Goal: Information Seeking & Learning: Find specific fact

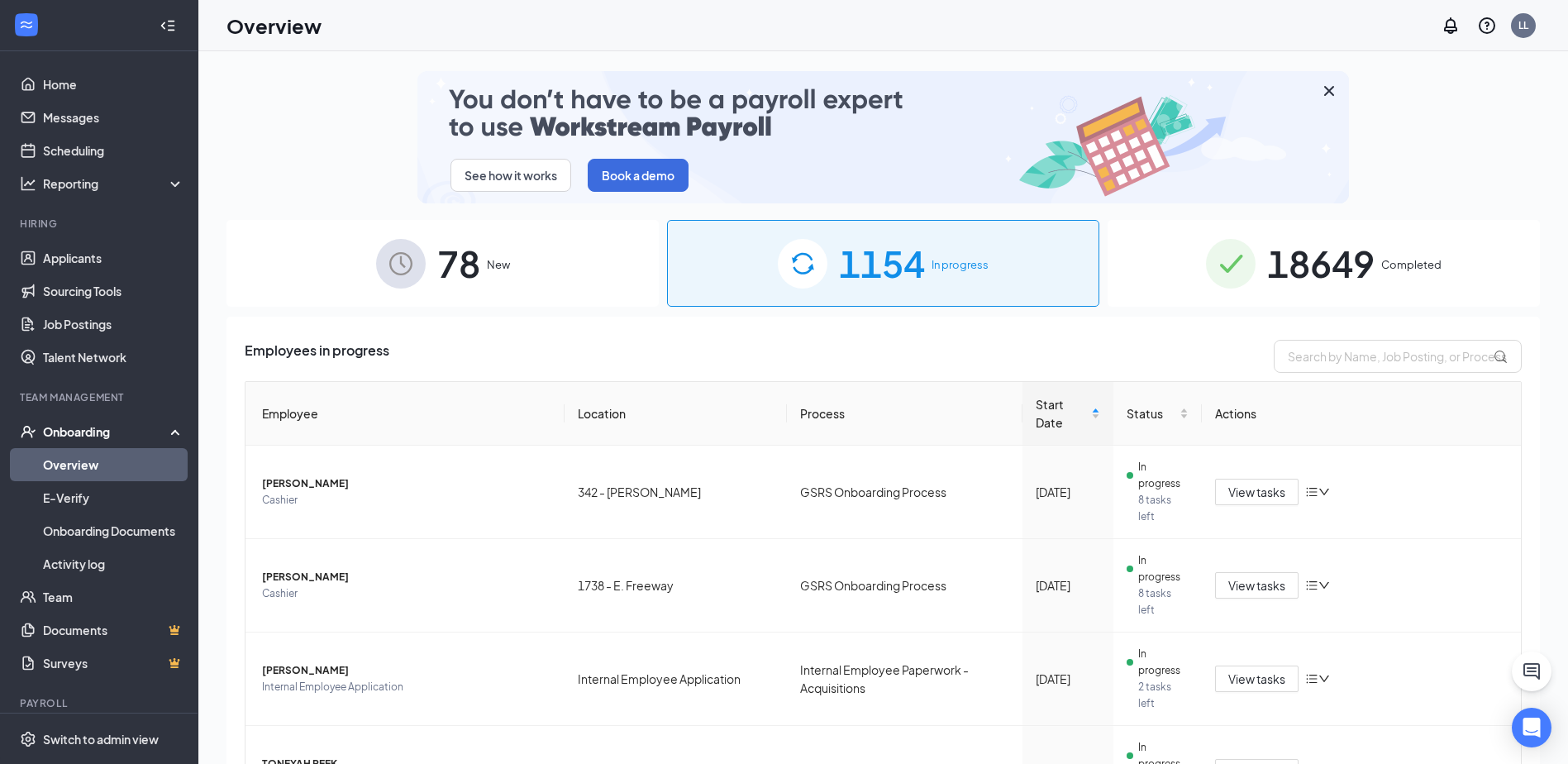
click at [1327, 265] on span "18649" at bounding box center [1321, 263] width 108 height 57
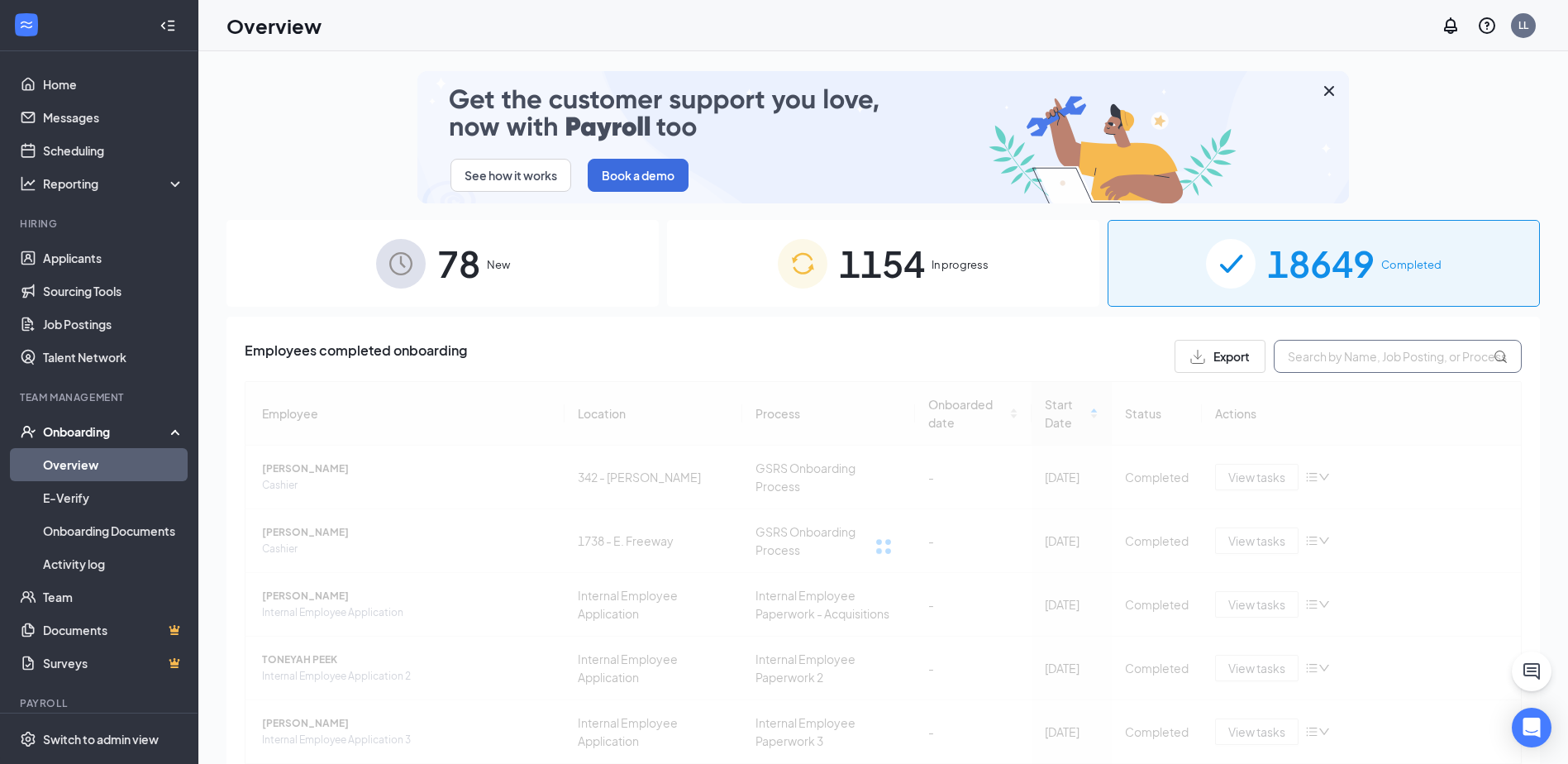
click at [1317, 348] on input "text" at bounding box center [1398, 356] width 248 height 33
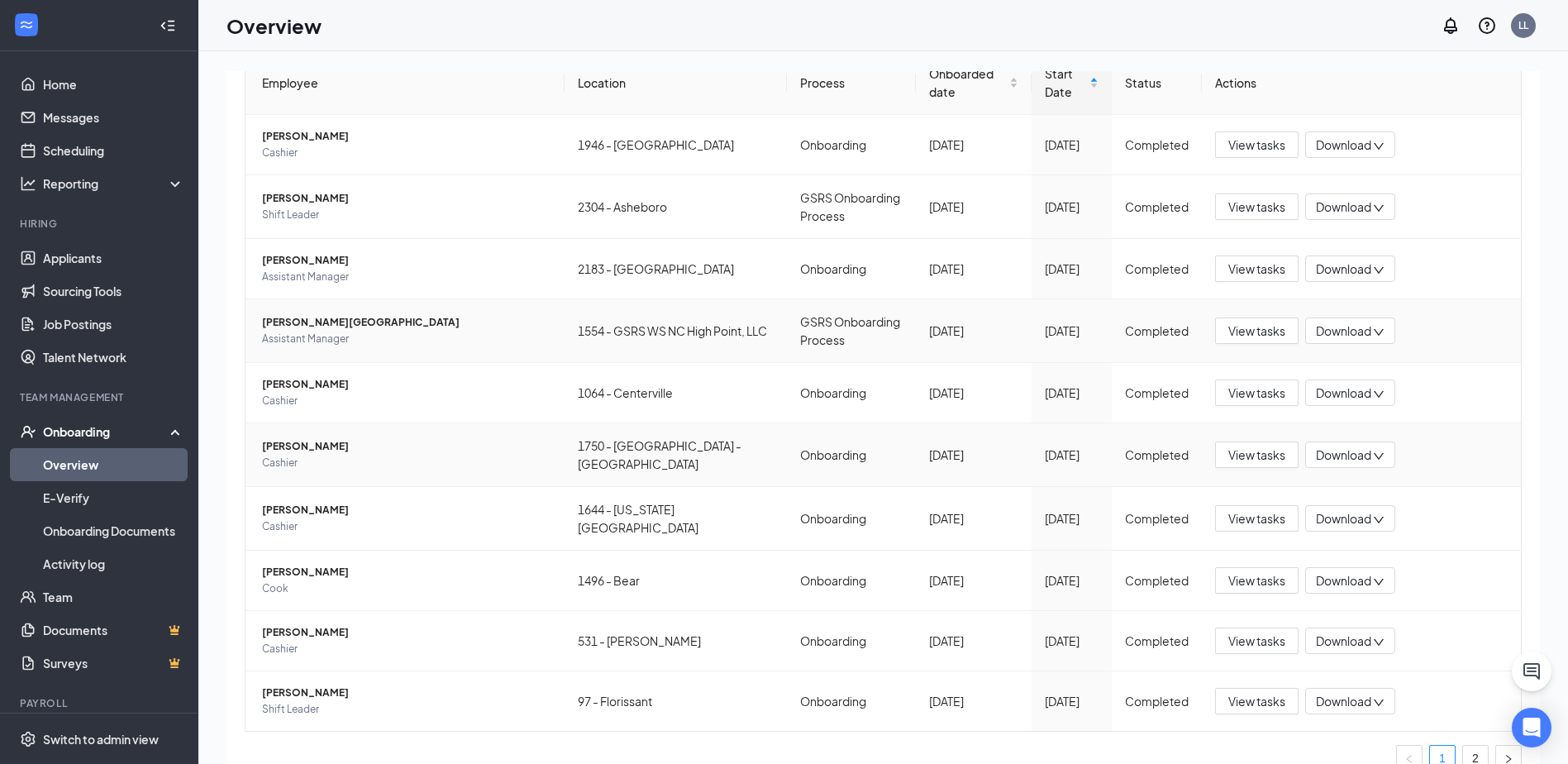
scroll to position [372, 0]
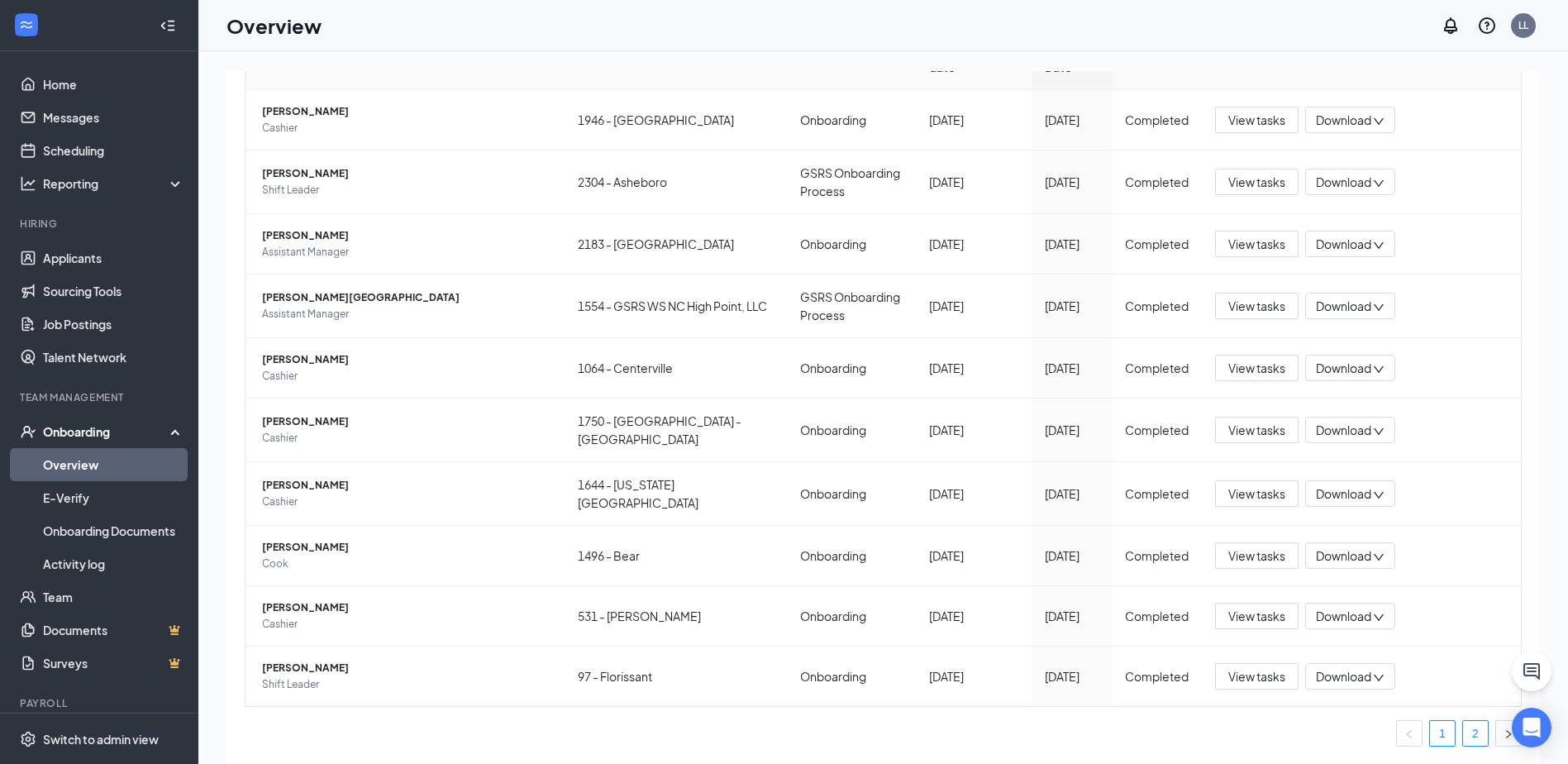
click at [1464, 733] on link "2" at bounding box center [1475, 733] width 25 height 25
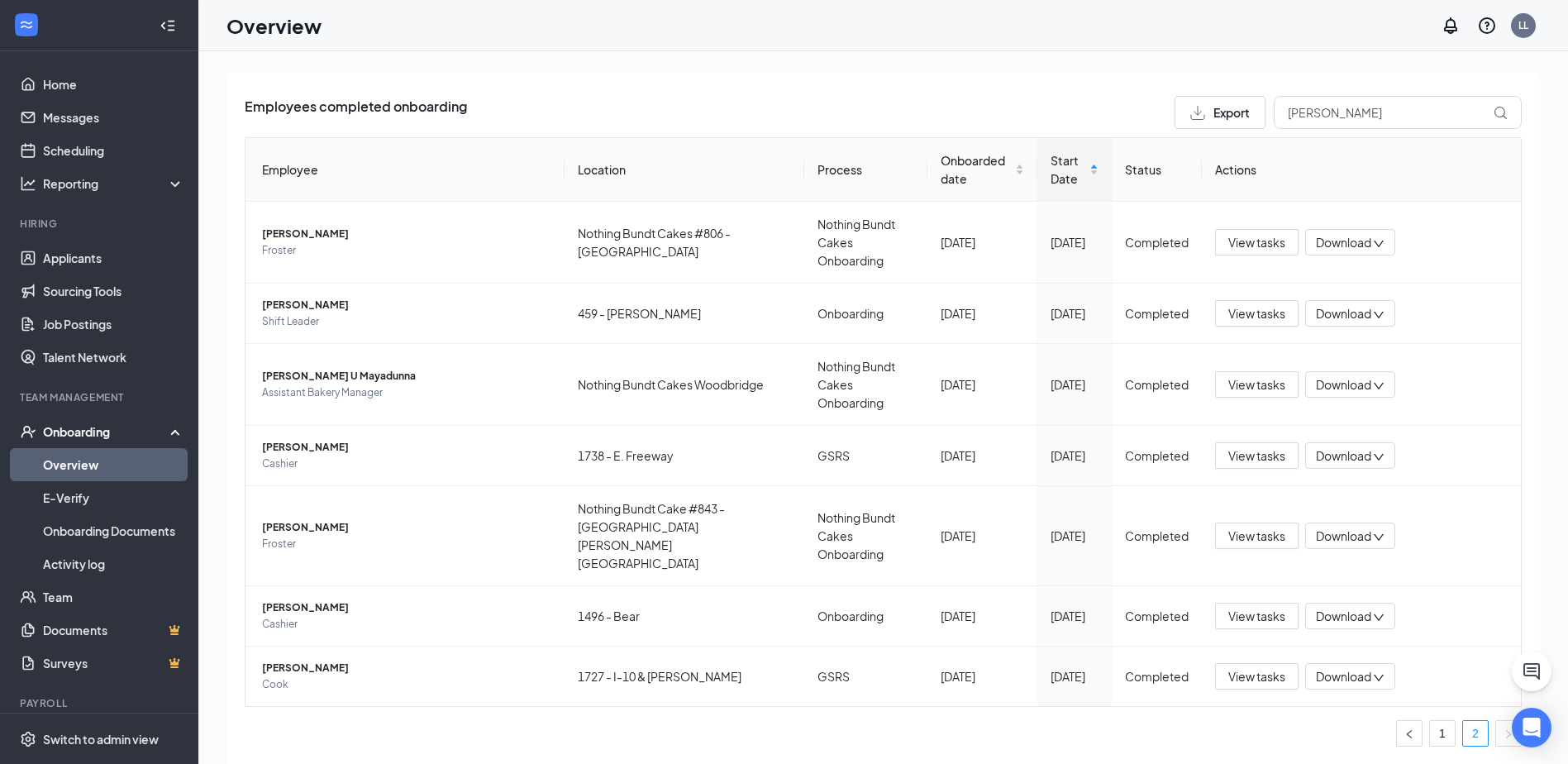
scroll to position [174, 0]
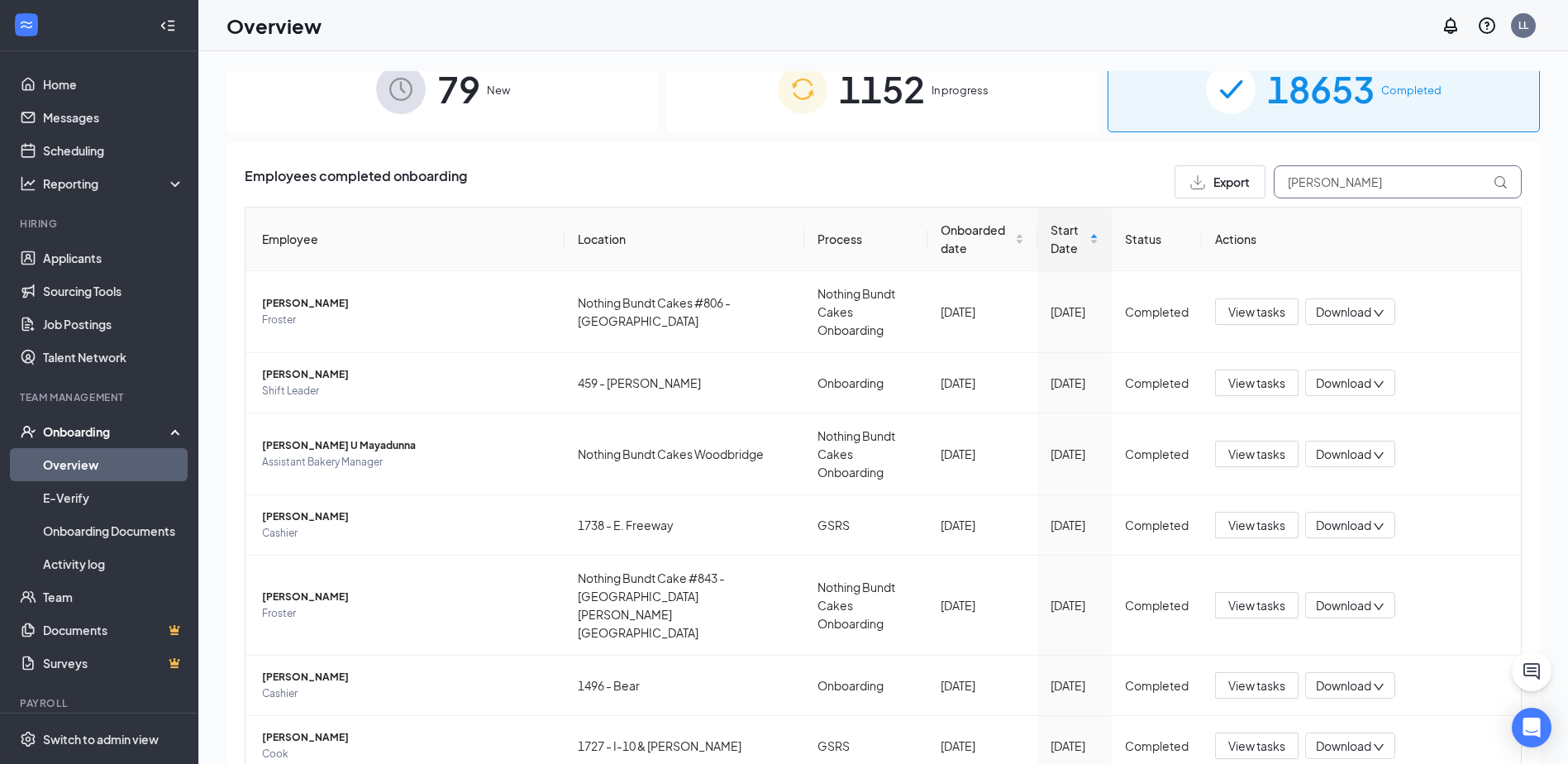
drag, startPoint x: 1334, startPoint y: 182, endPoint x: 1224, endPoint y: 181, distance: 110.0
click at [1224, 181] on div "Export [PERSON_NAME]" at bounding box center [1348, 181] width 348 height 33
type input "[PERSON_NAME]"
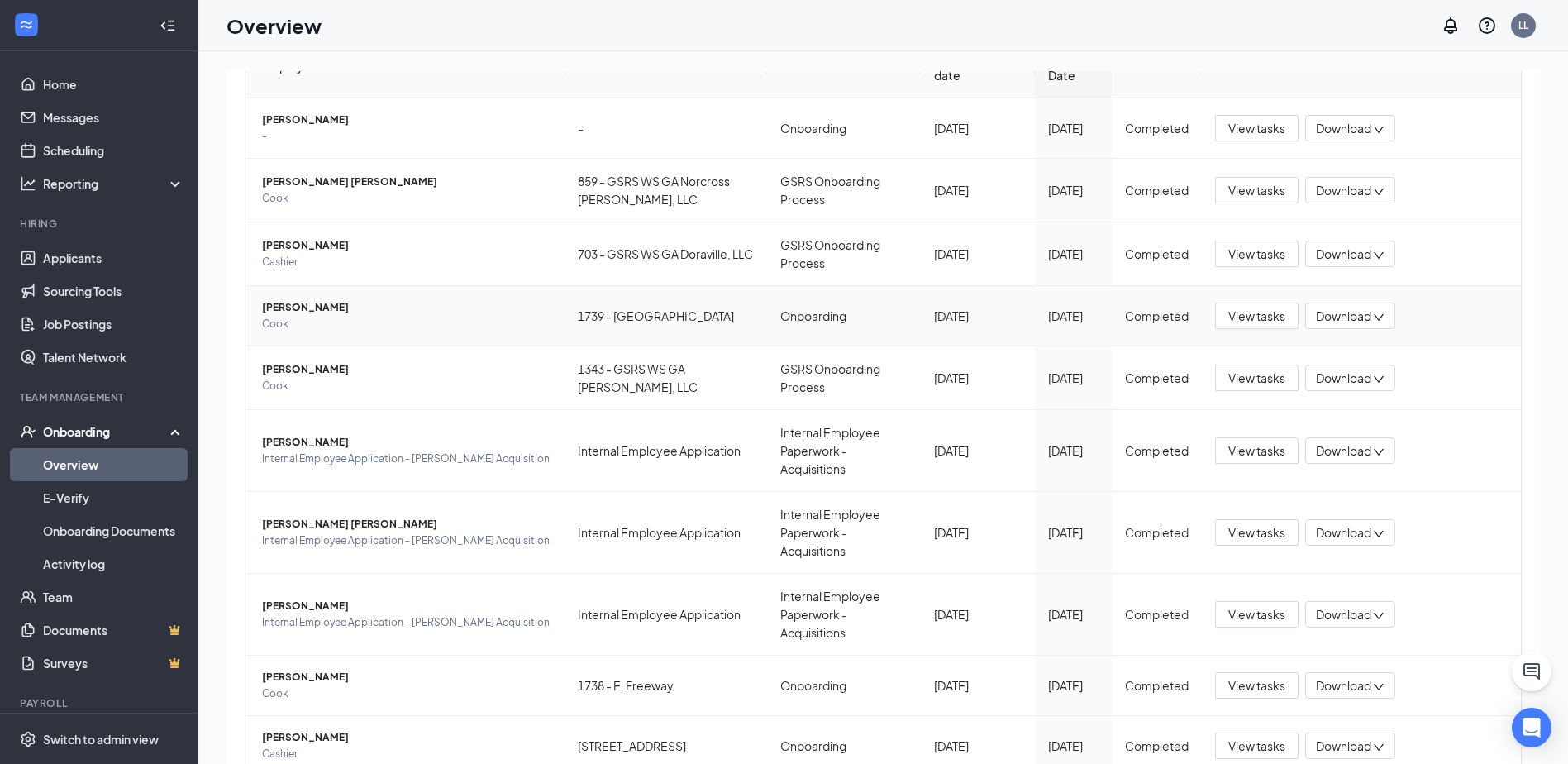
scroll to position [393, 0]
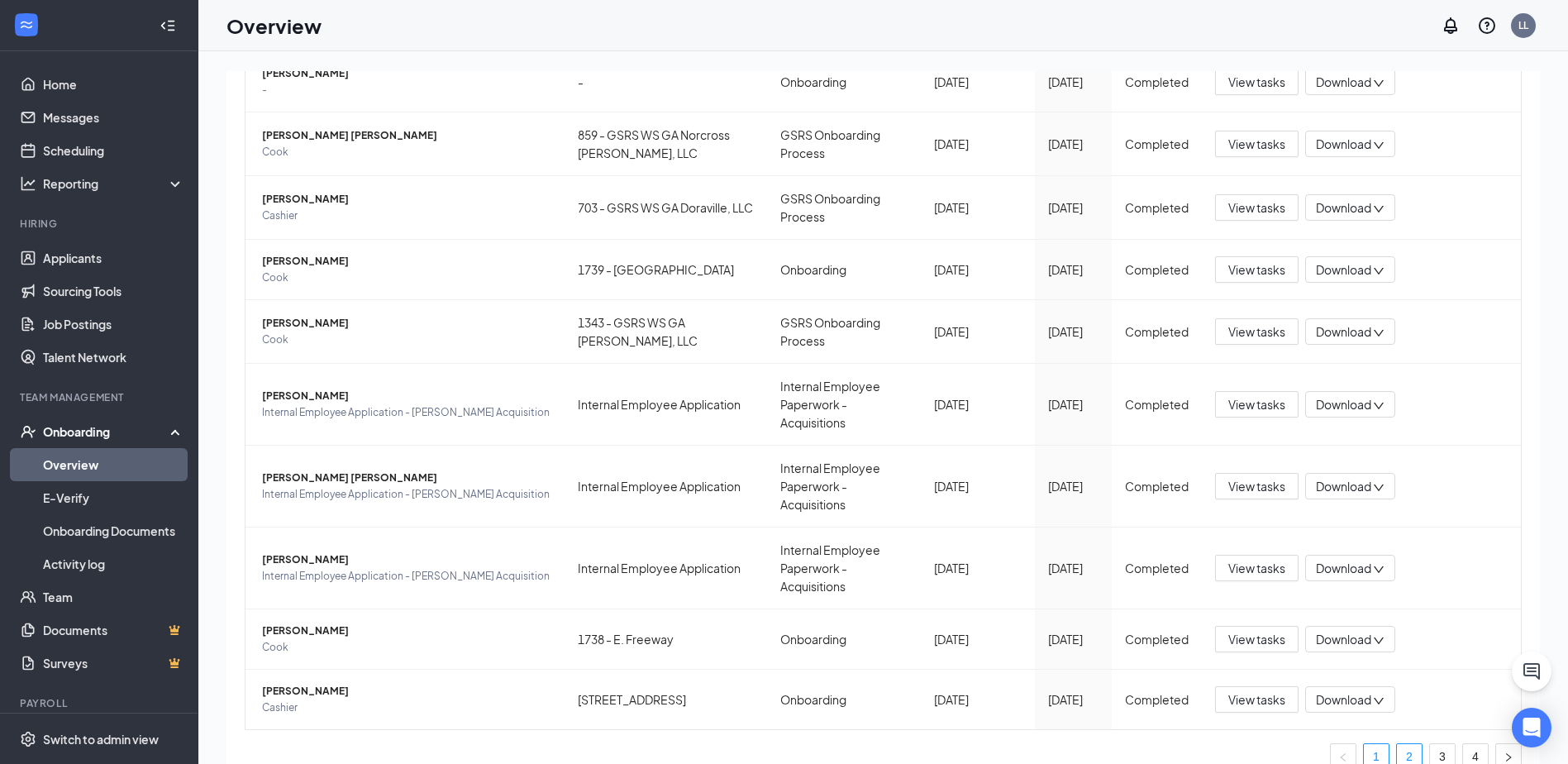
click at [1399, 744] on link "2" at bounding box center [1409, 756] width 25 height 25
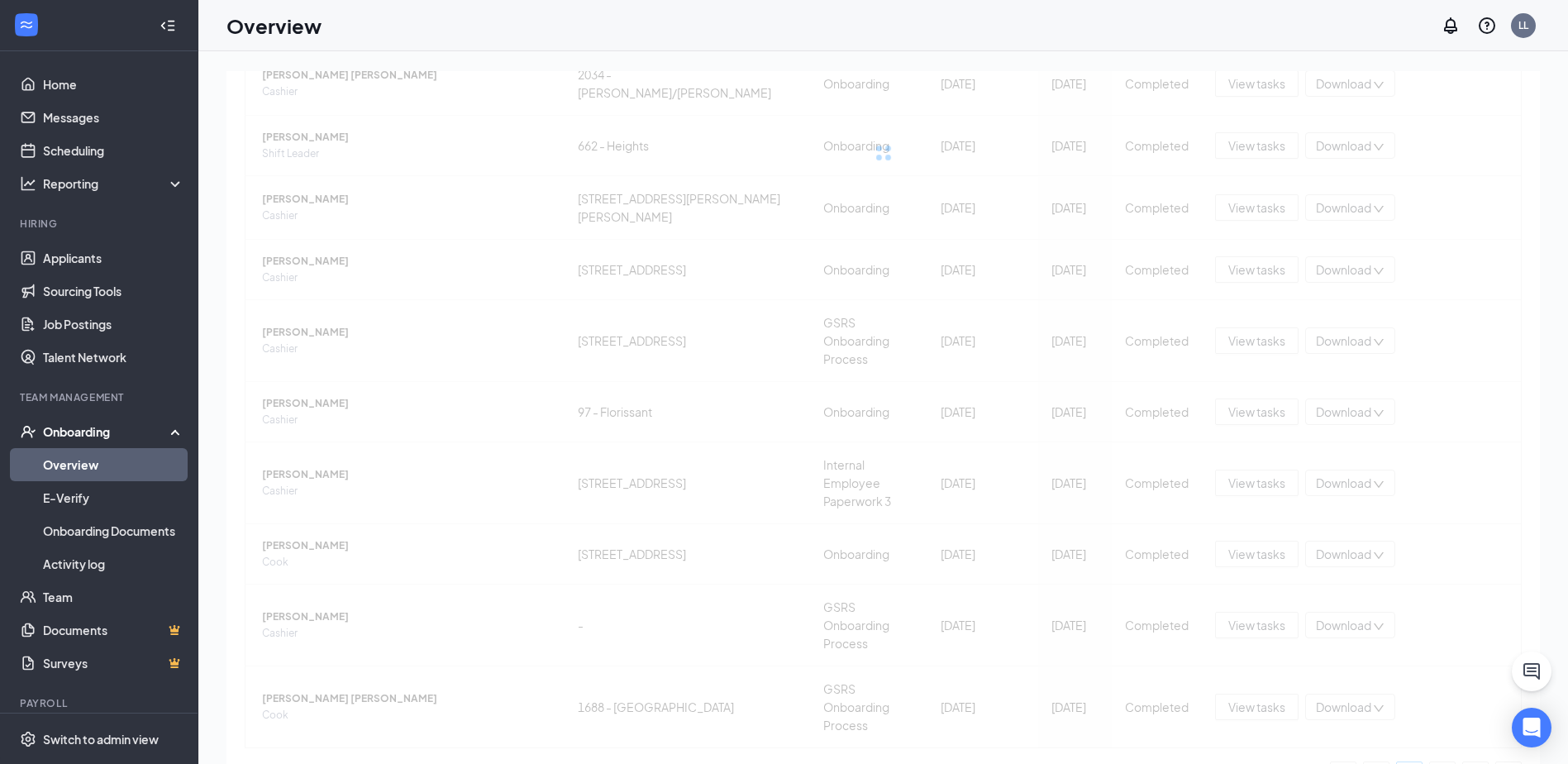
scroll to position [372, 0]
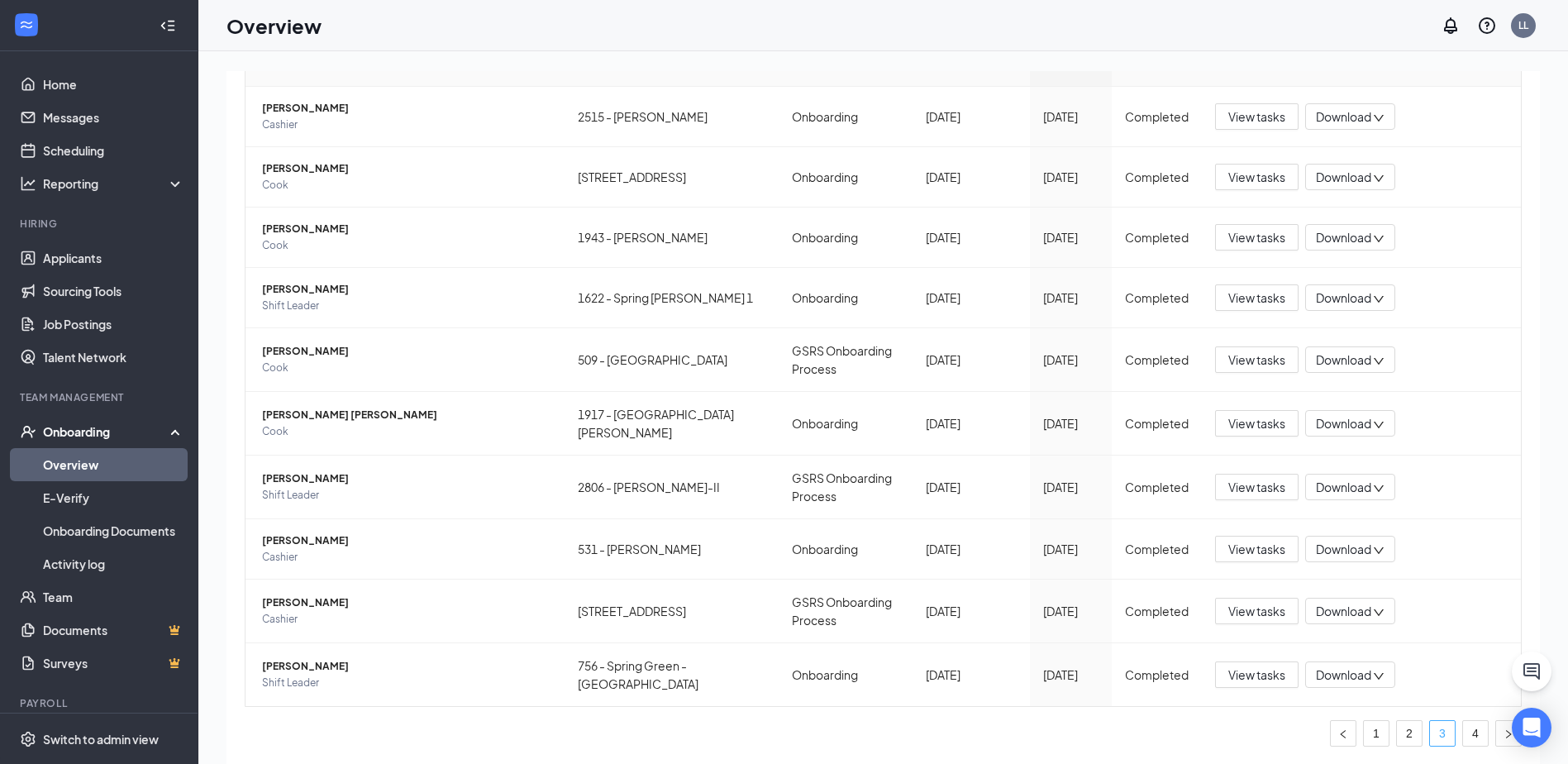
scroll to position [366, 0]
click at [1468, 726] on link "4" at bounding box center [1475, 733] width 25 height 25
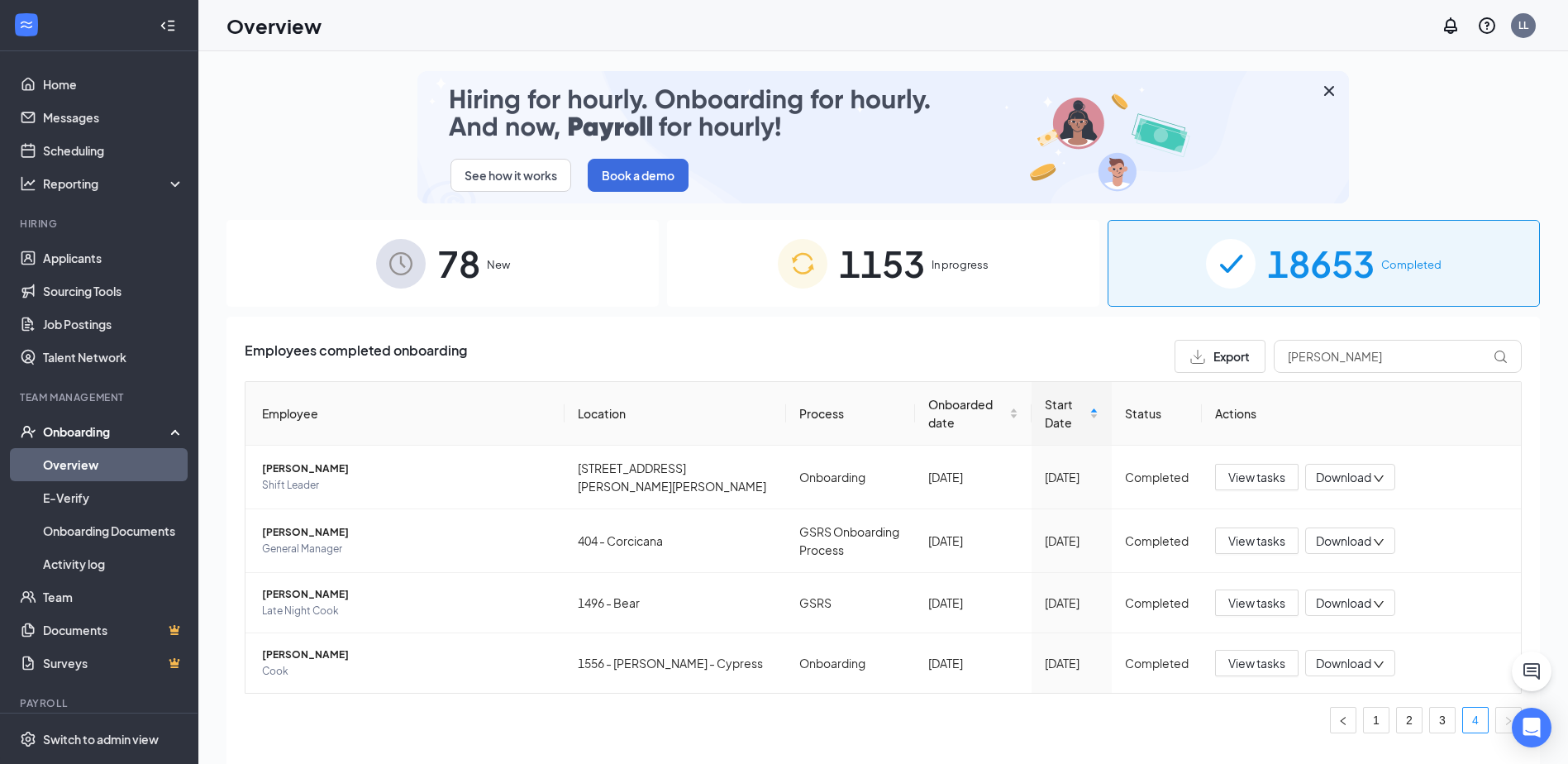
click at [902, 268] on span "1153" at bounding box center [882, 263] width 86 height 57
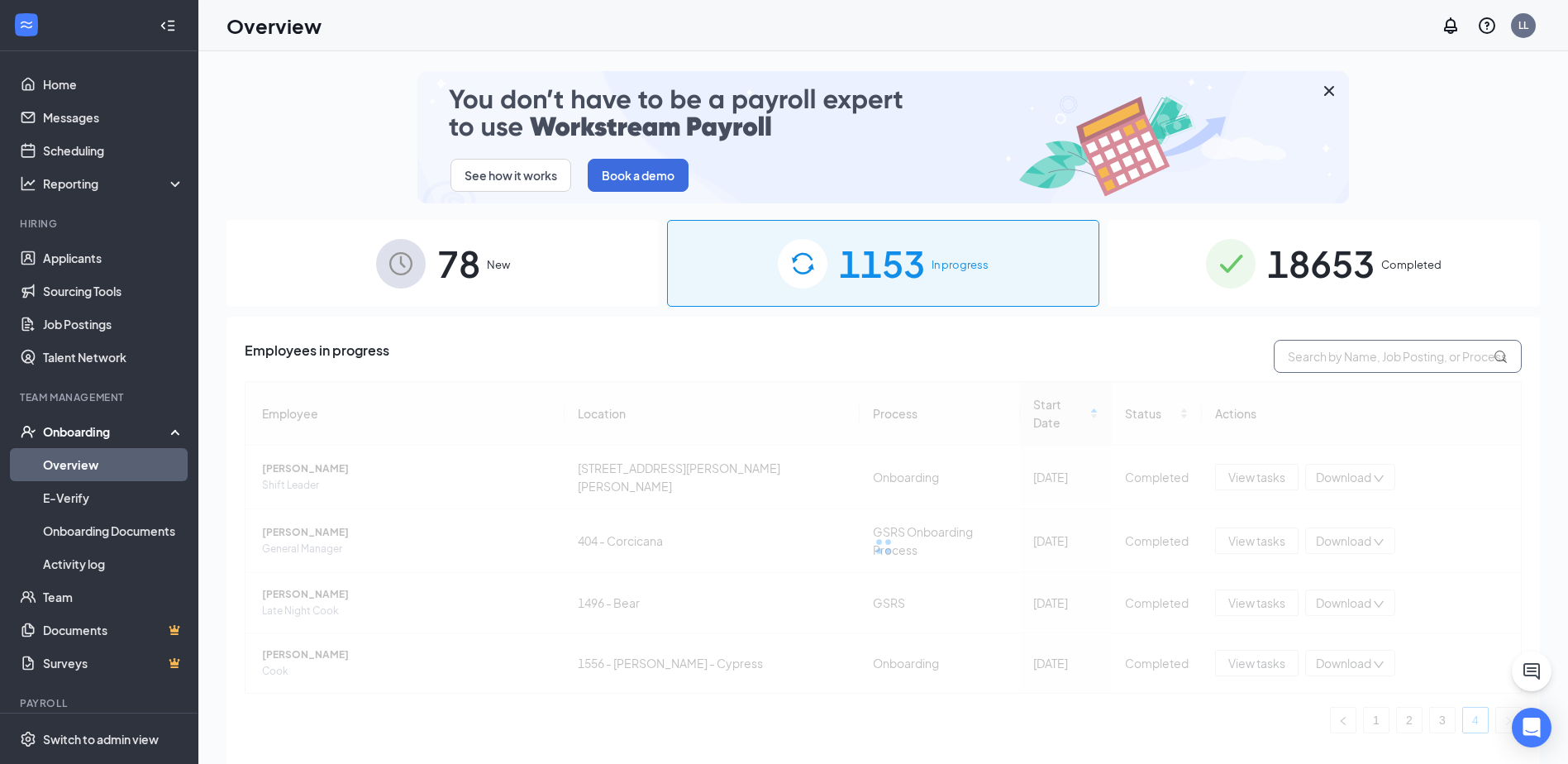
click at [1292, 358] on input "text" at bounding box center [1398, 356] width 248 height 33
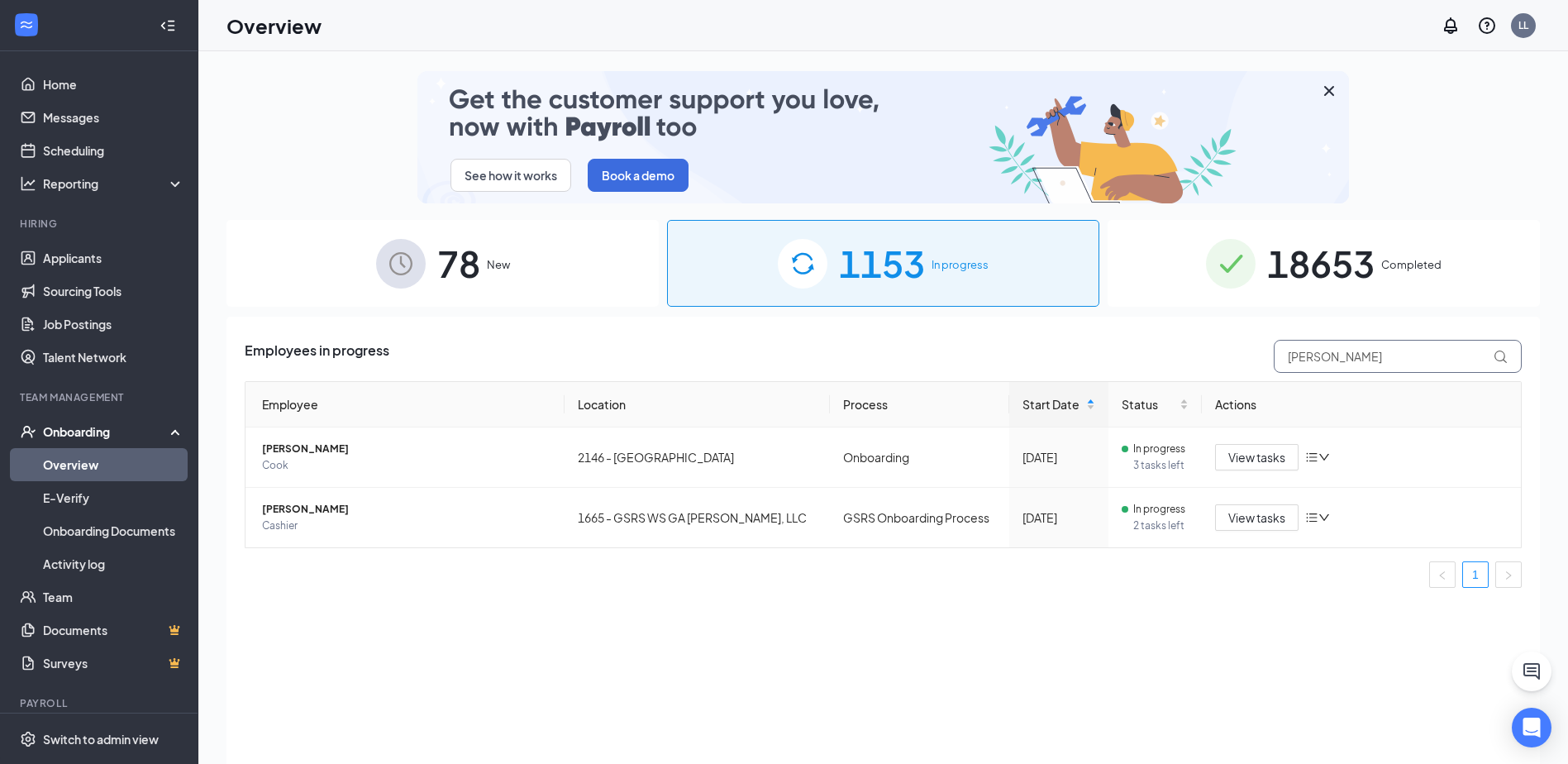
drag, startPoint x: 1352, startPoint y: 359, endPoint x: 1275, endPoint y: 357, distance: 77.0
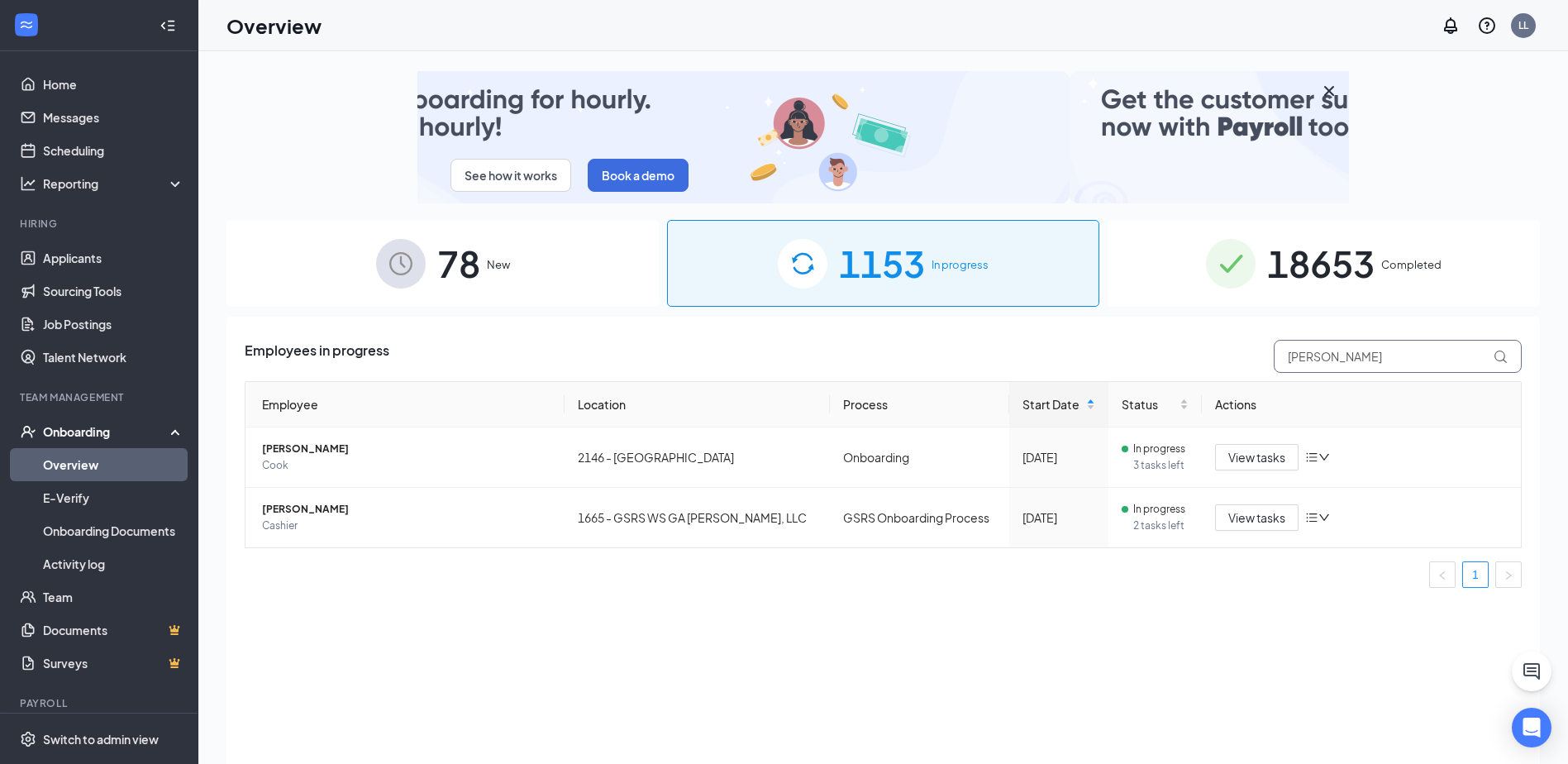
click at [1275, 357] on input "[PERSON_NAME]" at bounding box center [1398, 356] width 248 height 33
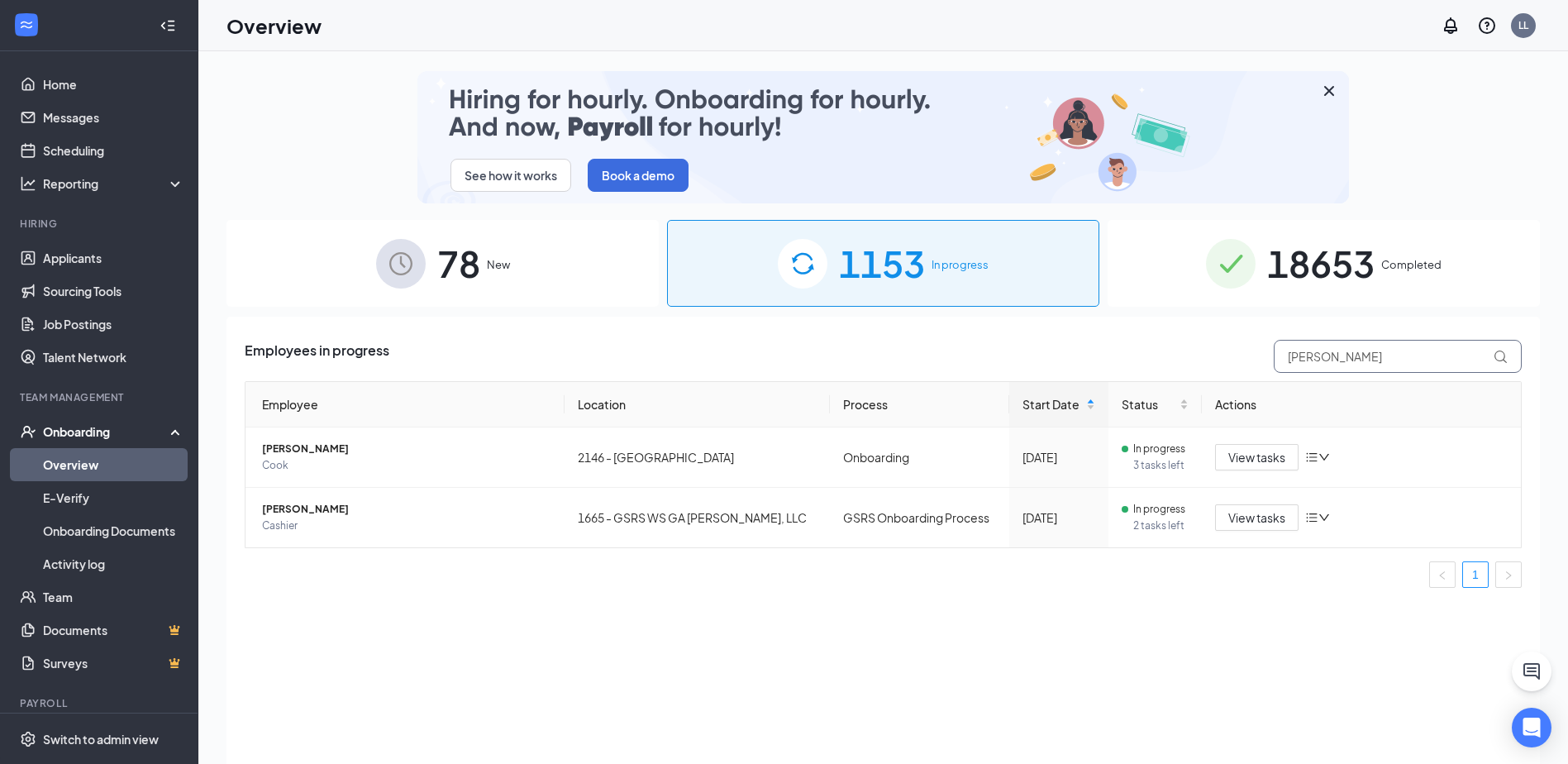
type input "[PERSON_NAME]"
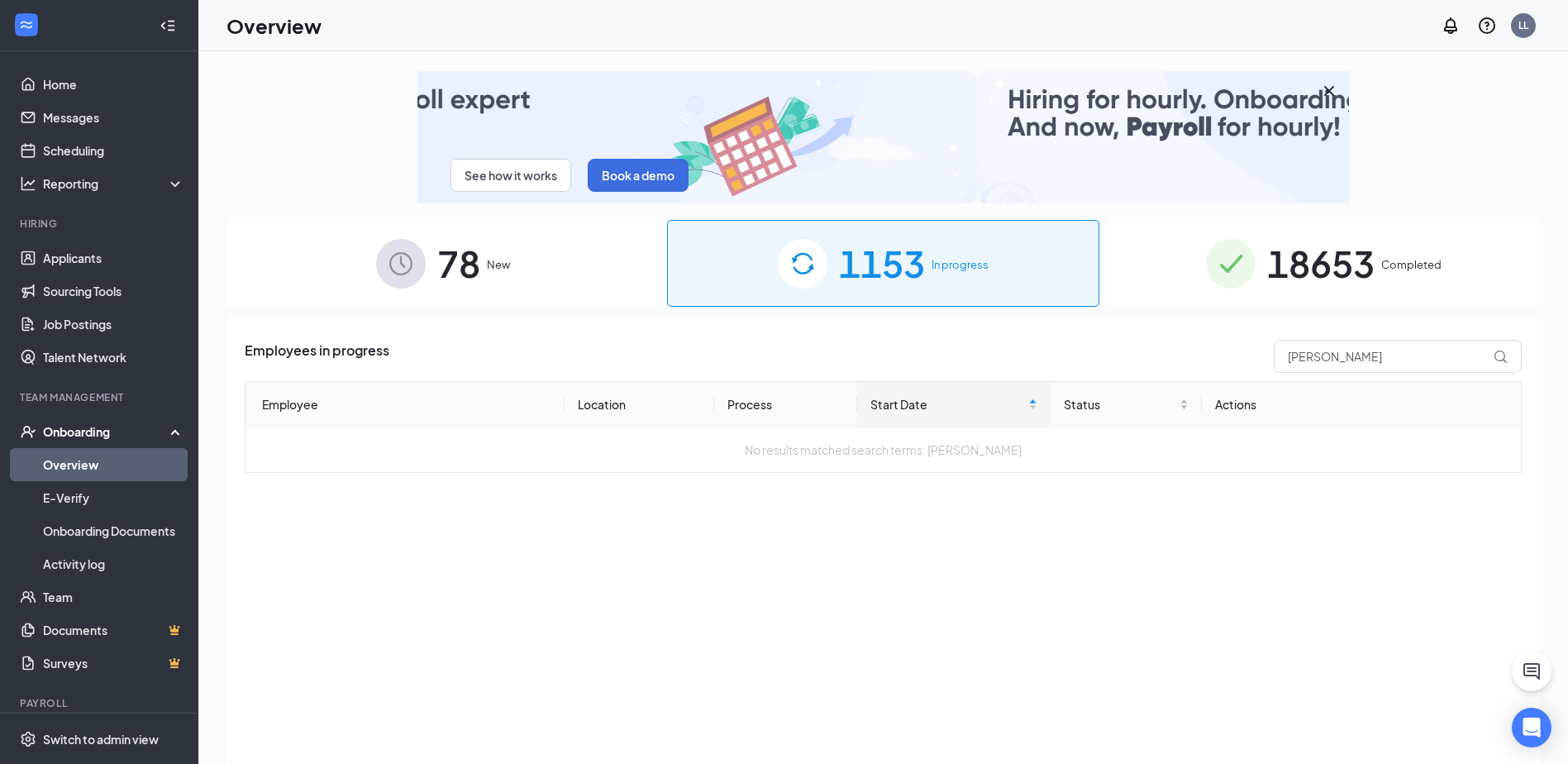
click at [469, 260] on span "78" at bounding box center [458, 263] width 43 height 57
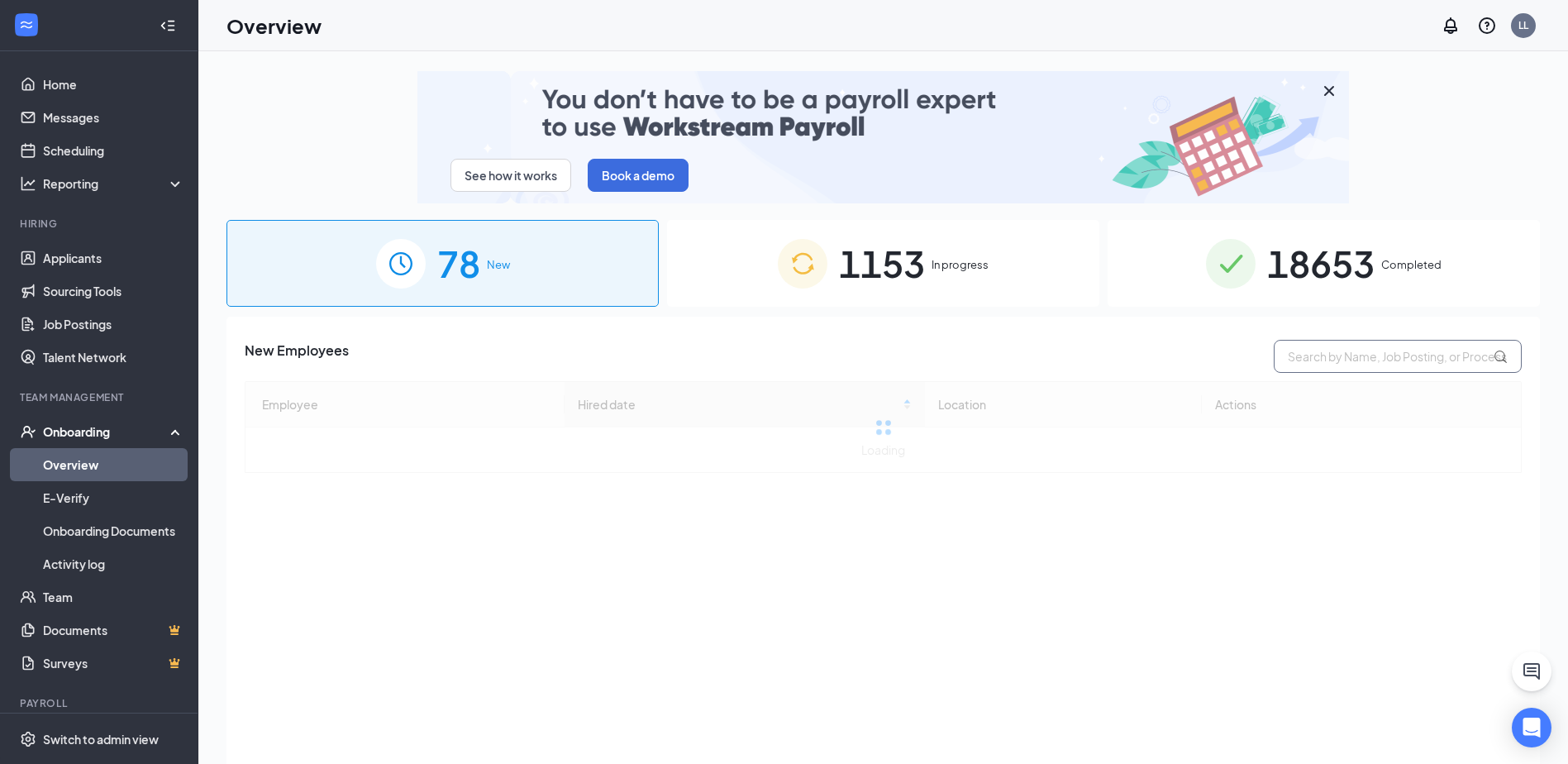
click at [1331, 359] on input "text" at bounding box center [1398, 356] width 248 height 33
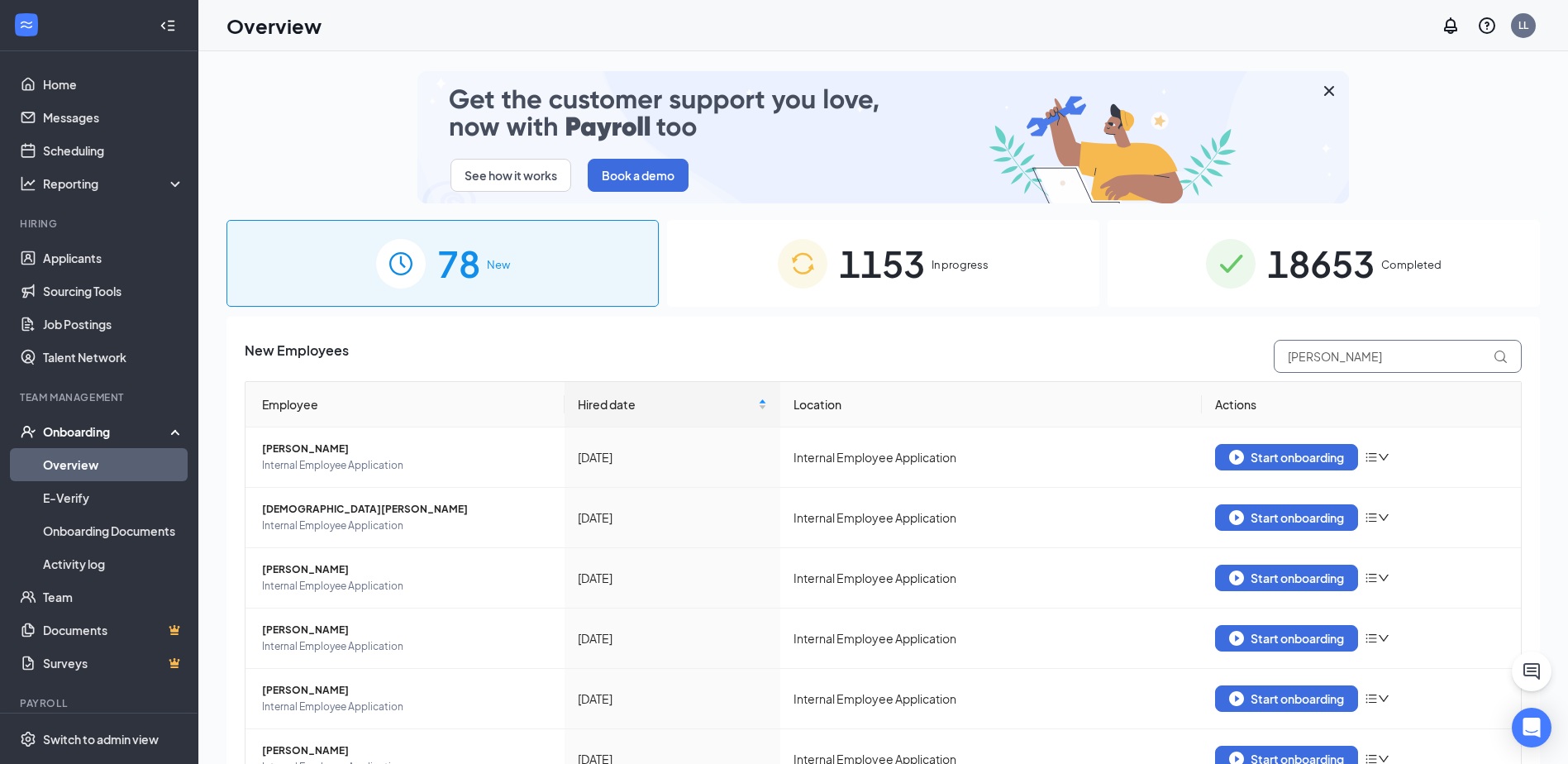
type input "[PERSON_NAME]"
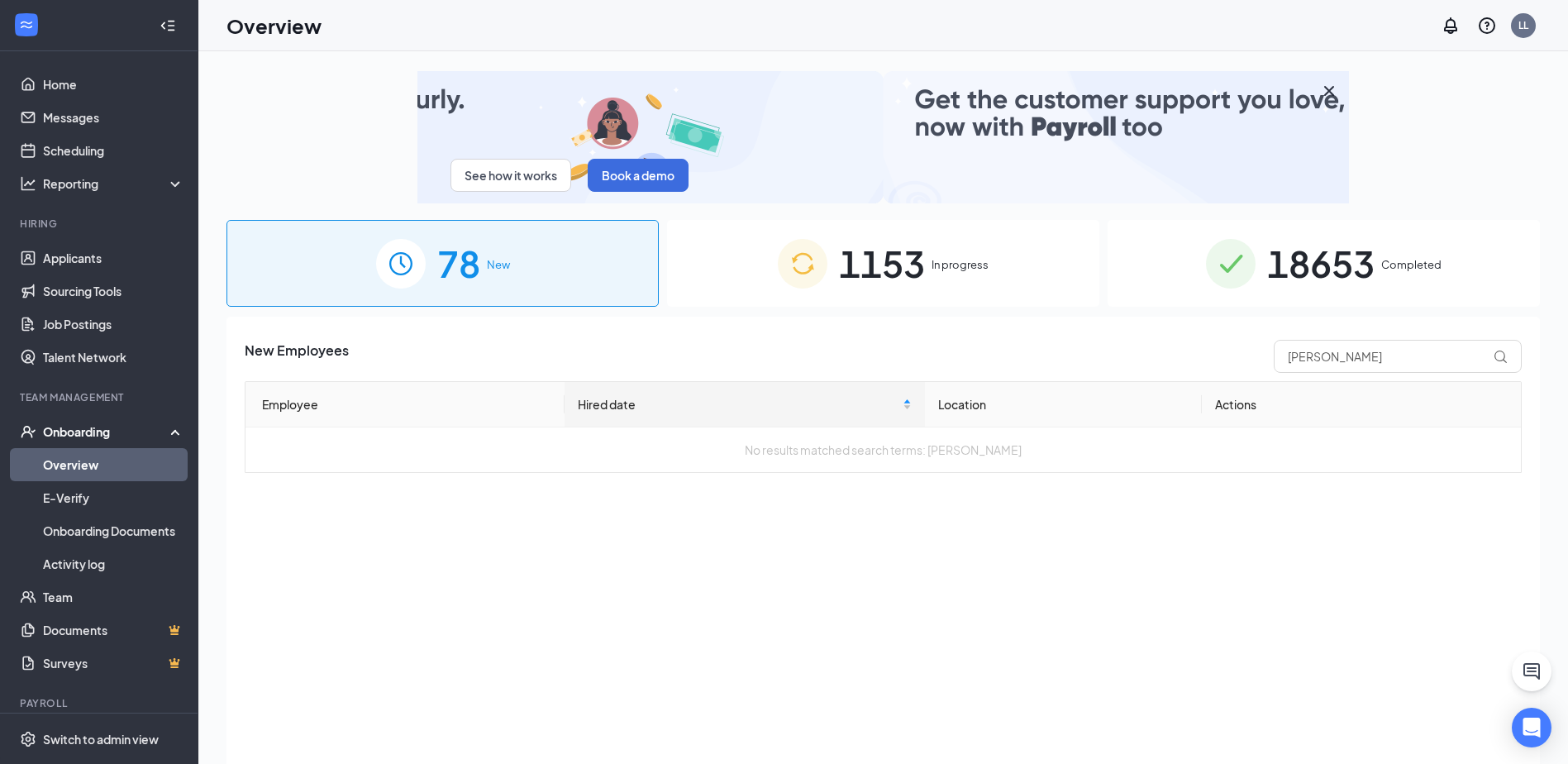
click at [1327, 269] on span "18653" at bounding box center [1321, 263] width 108 height 57
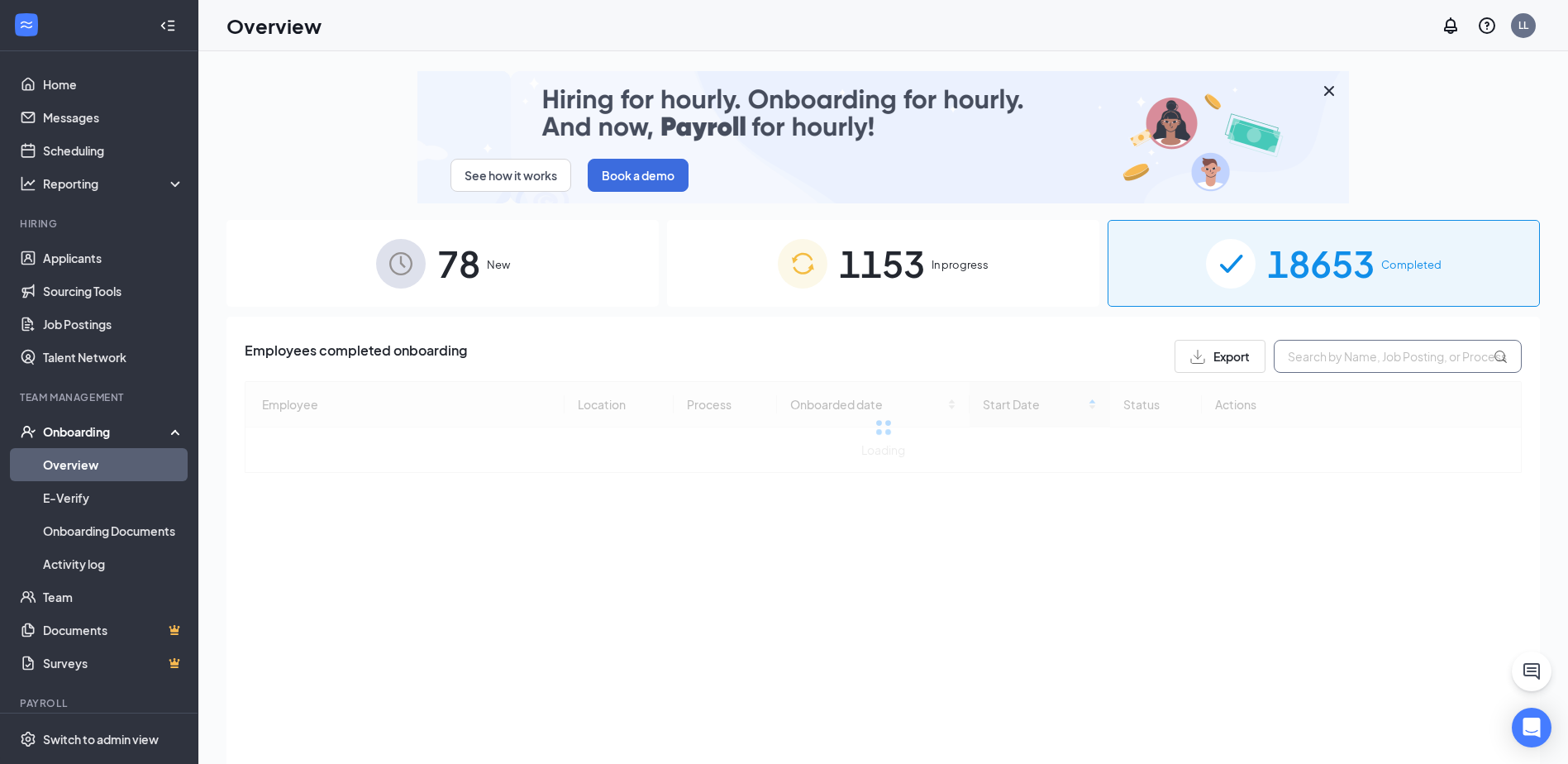
click at [1358, 359] on input "text" at bounding box center [1398, 356] width 248 height 33
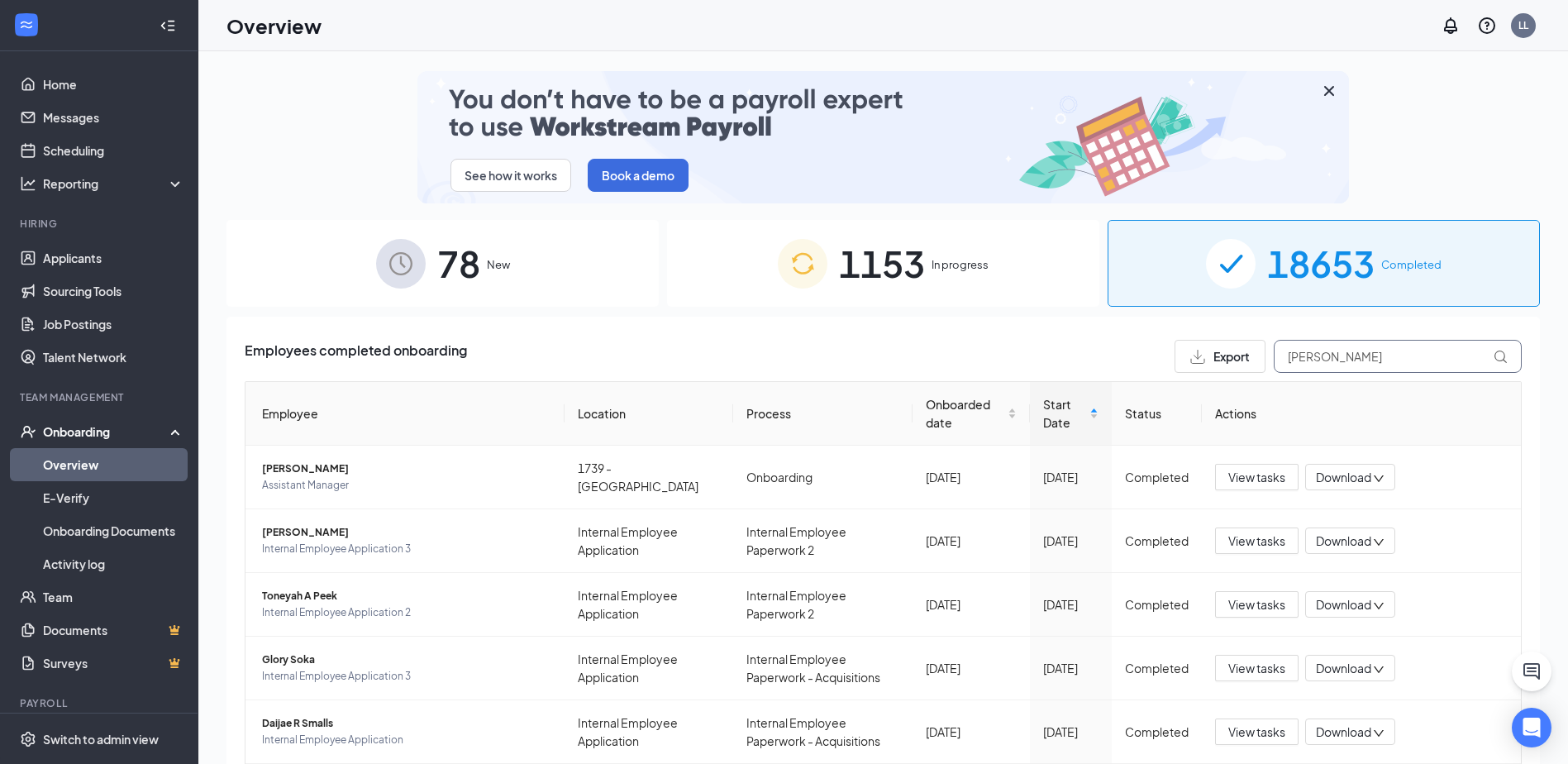
type input "[PERSON_NAME]"
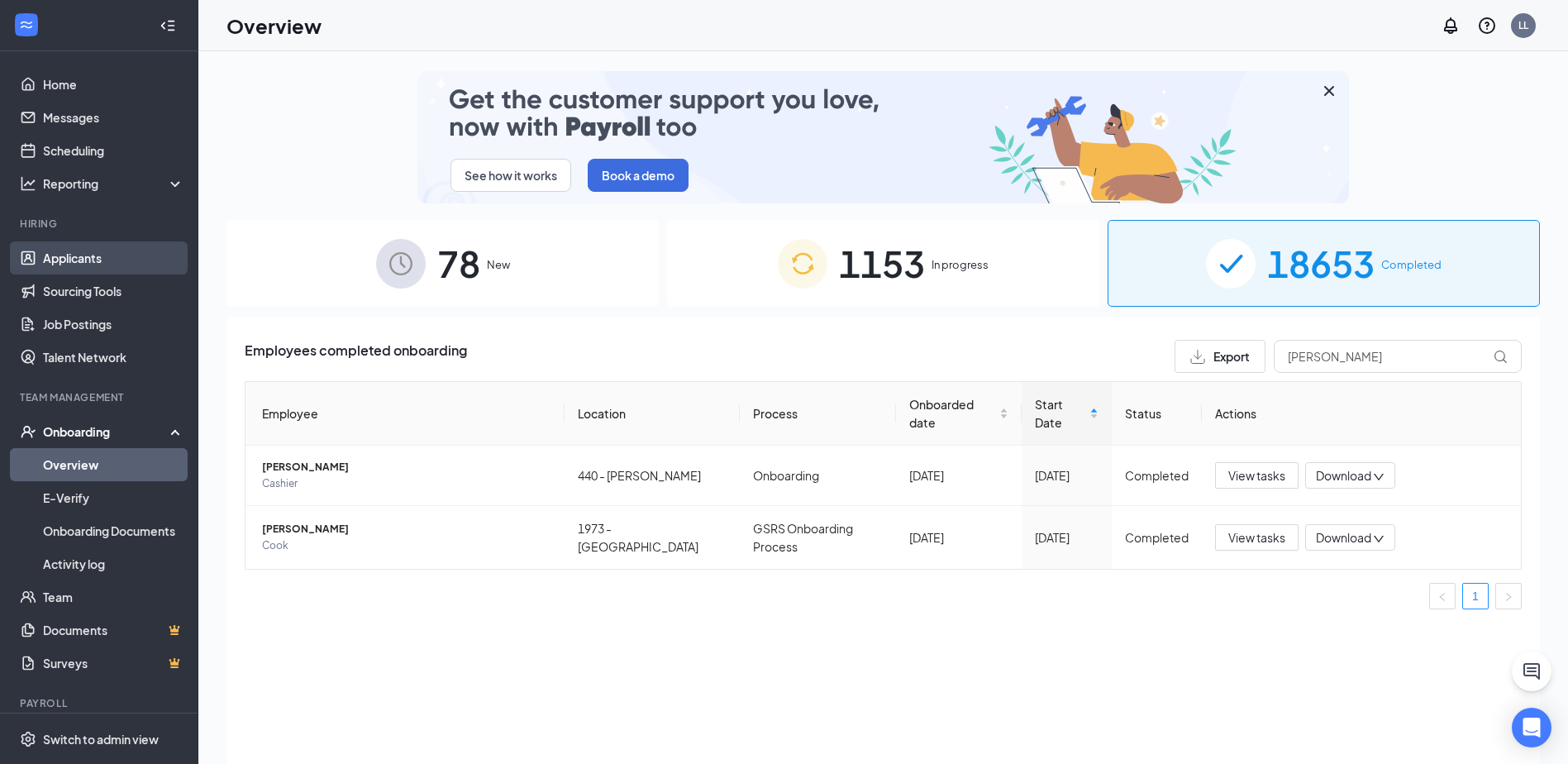
click at [84, 255] on link "Applicants" at bounding box center [114, 257] width 141 height 33
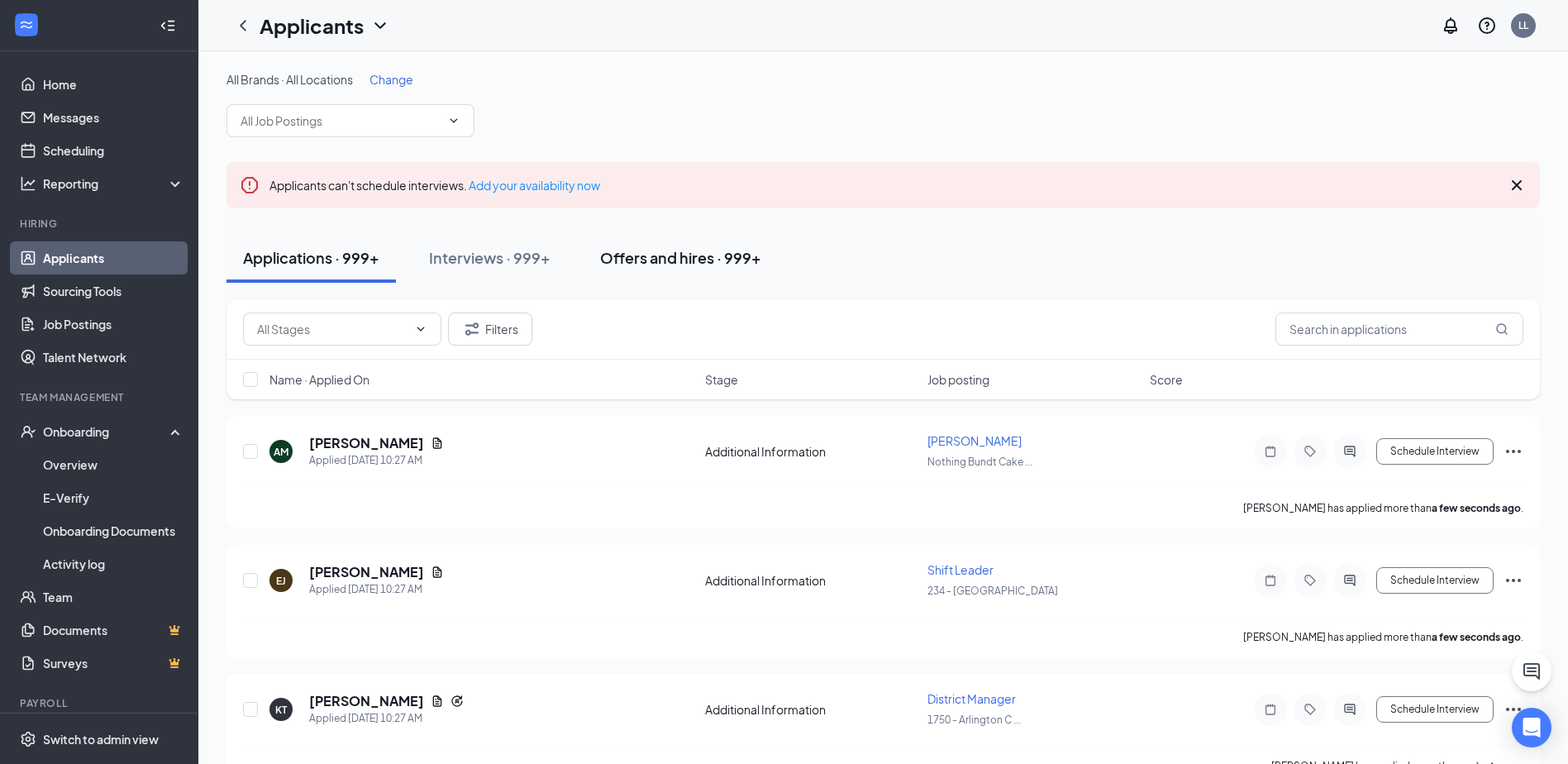
click at [699, 270] on button "Offers and hires · 999+" at bounding box center [680, 258] width 194 height 50
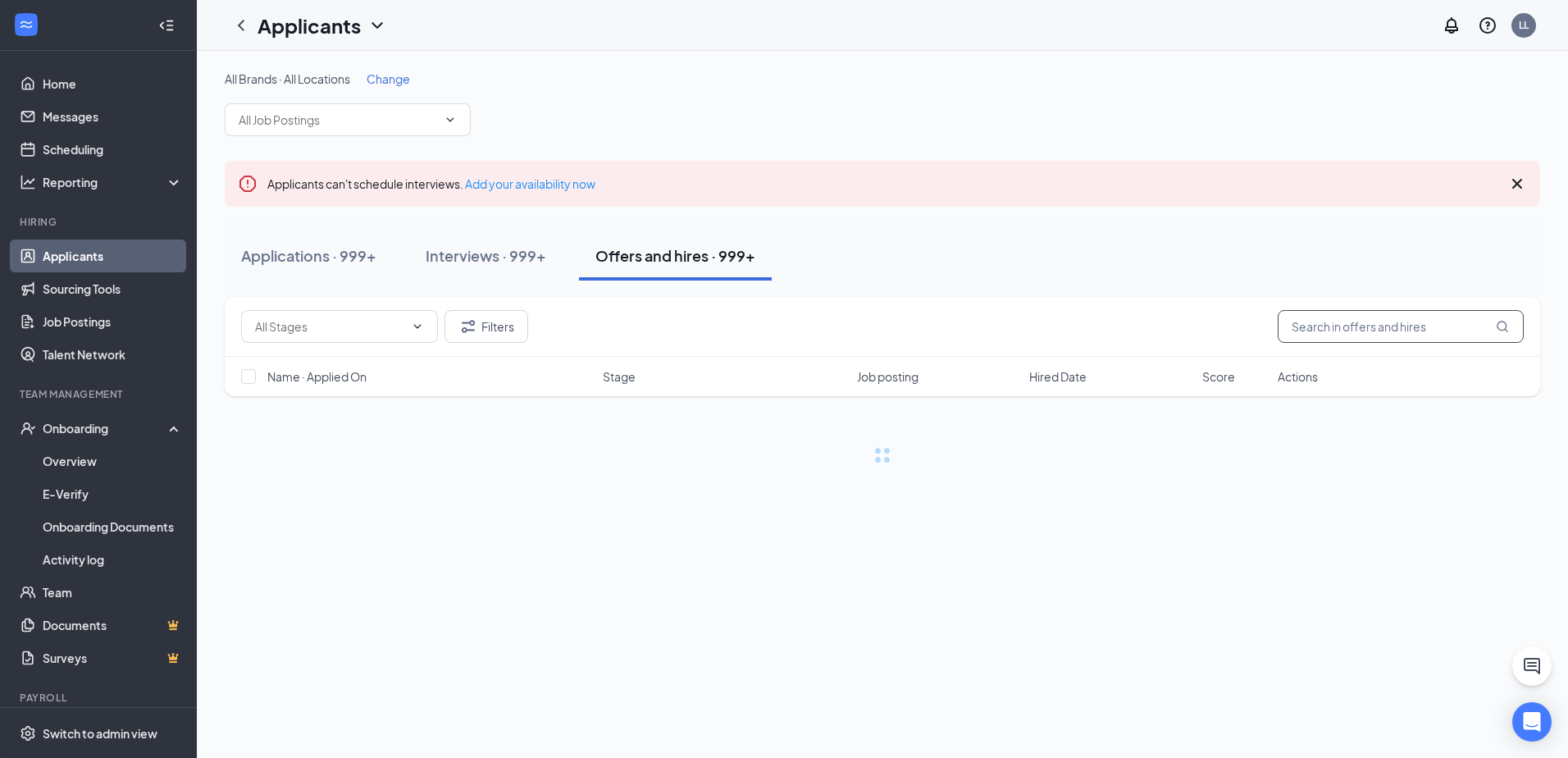
click at [1371, 331] on input "text" at bounding box center [1400, 326] width 246 height 33
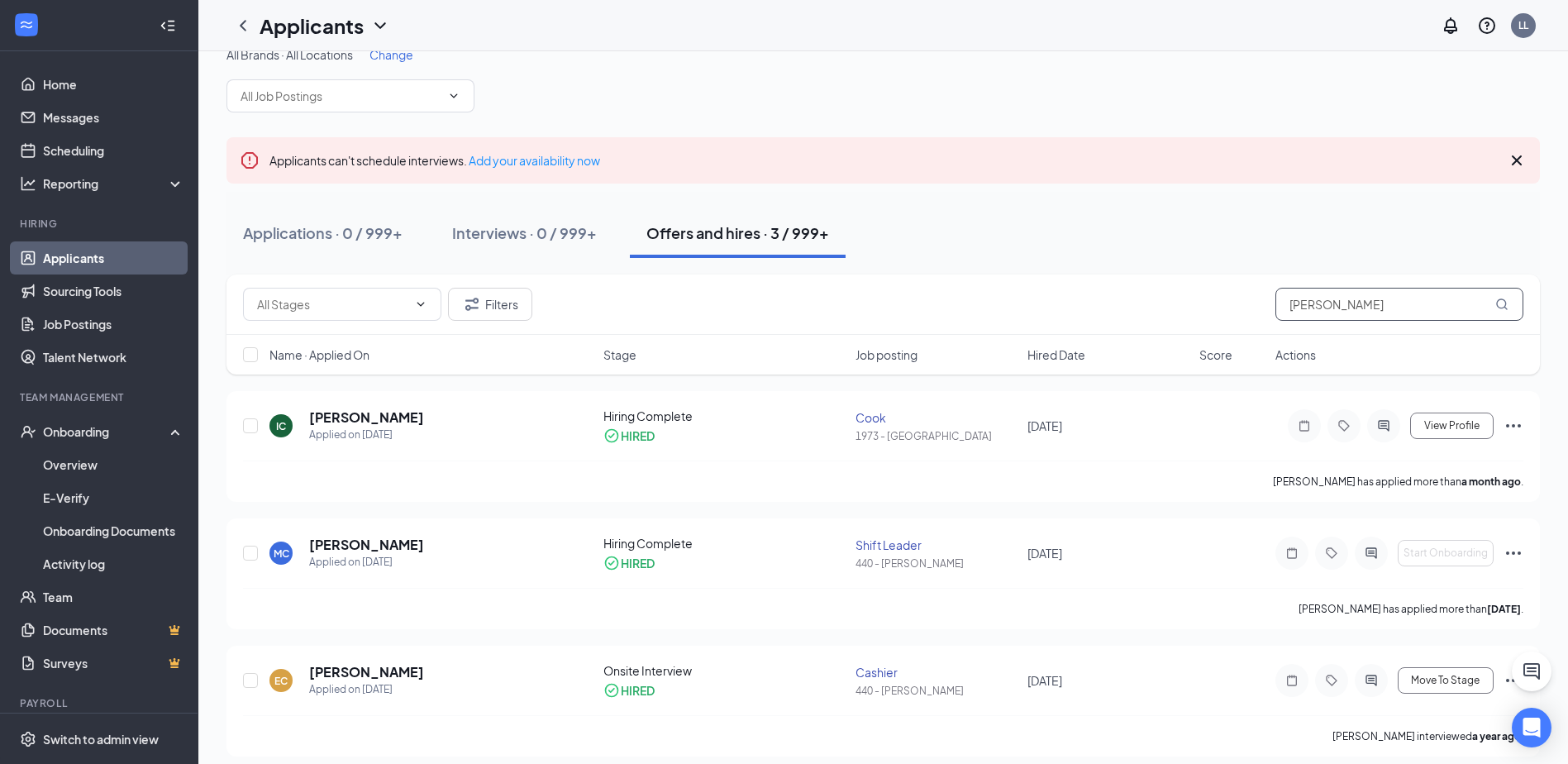
scroll to position [37, 0]
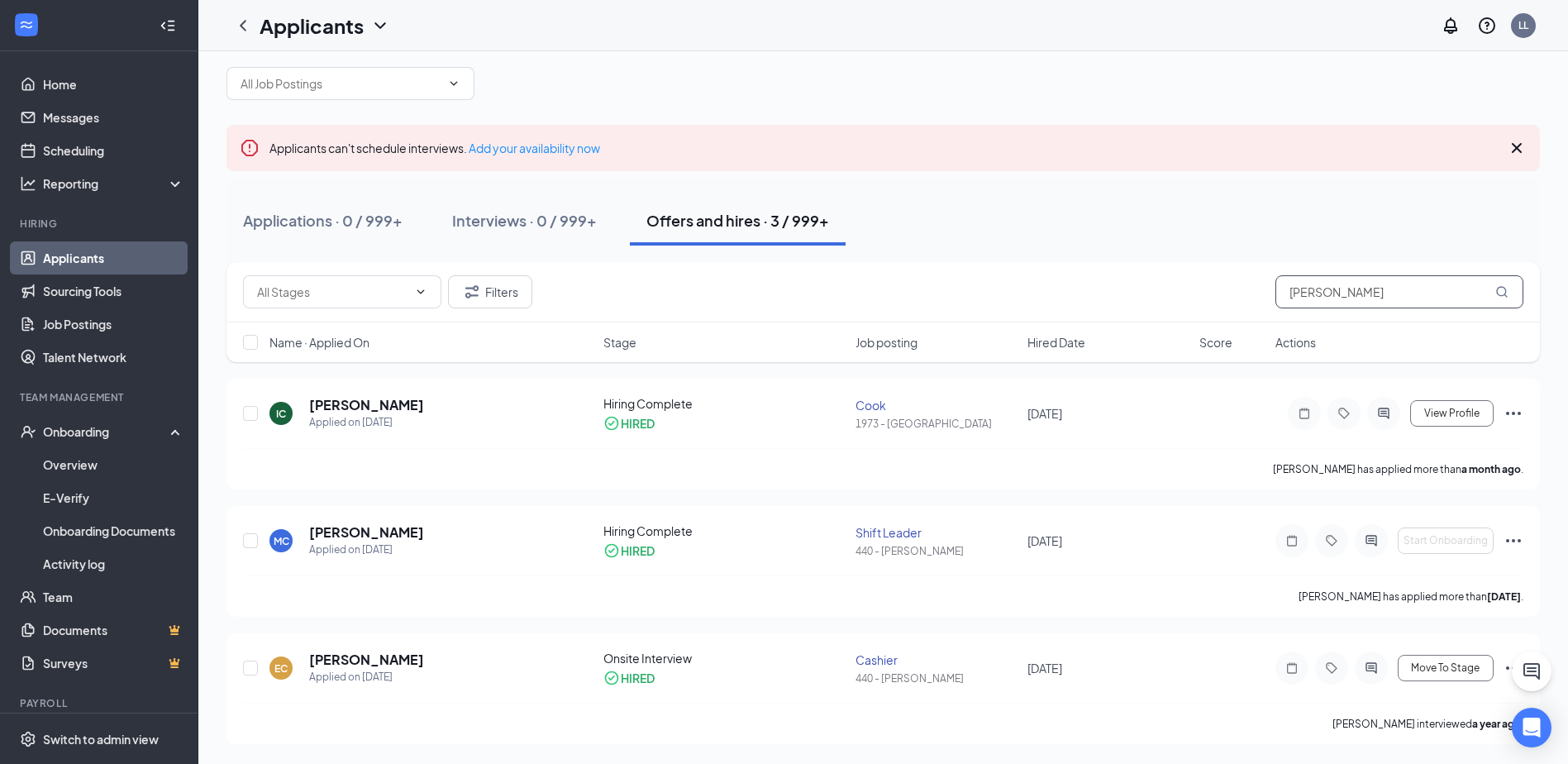
drag, startPoint x: 1355, startPoint y: 294, endPoint x: 1248, endPoint y: 292, distance: 107.0
click at [1248, 292] on div "Filters [PERSON_NAME]" at bounding box center [883, 291] width 1280 height 33
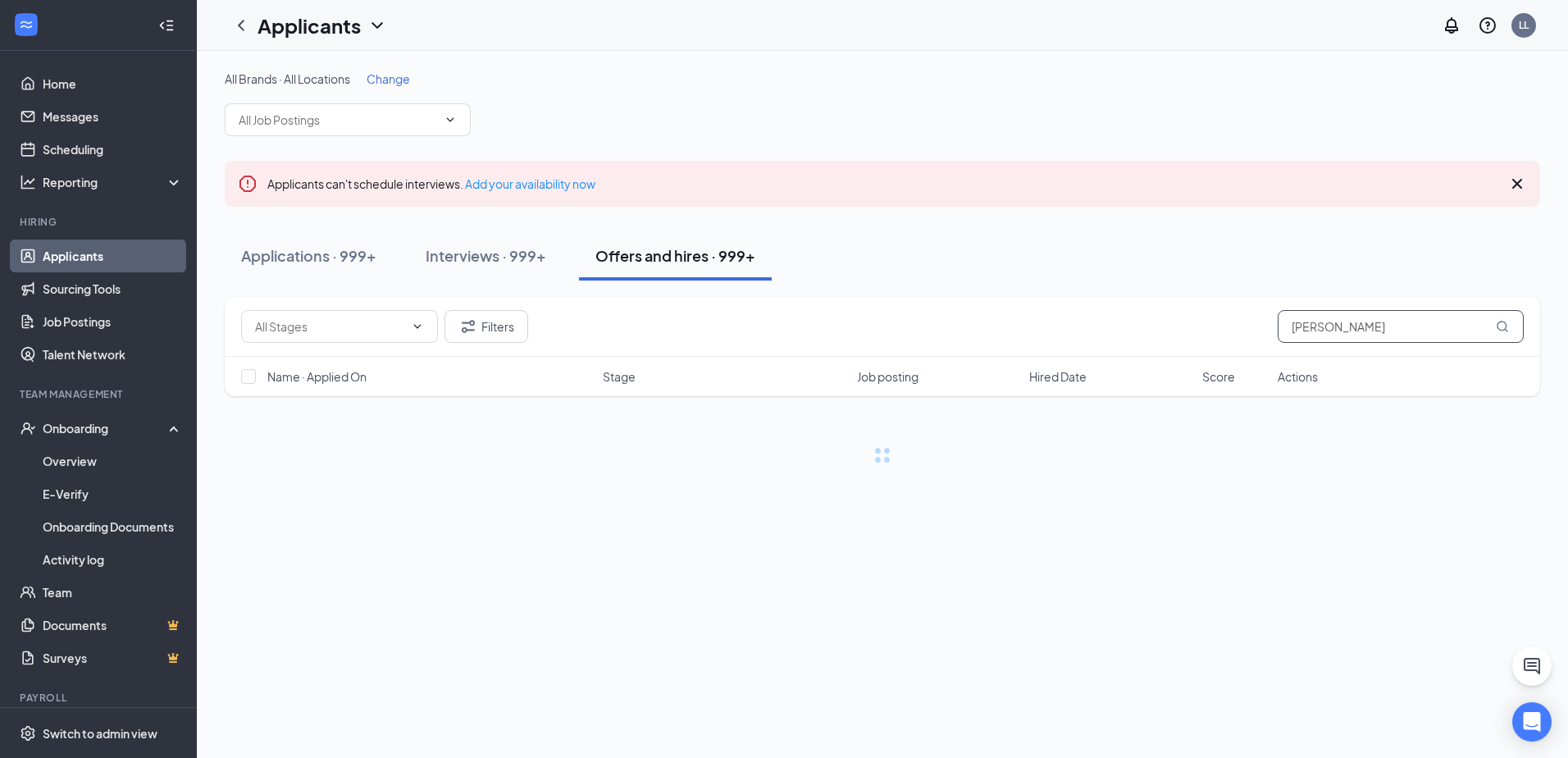
type input "[PERSON_NAME]"
